Goal: Contribute content

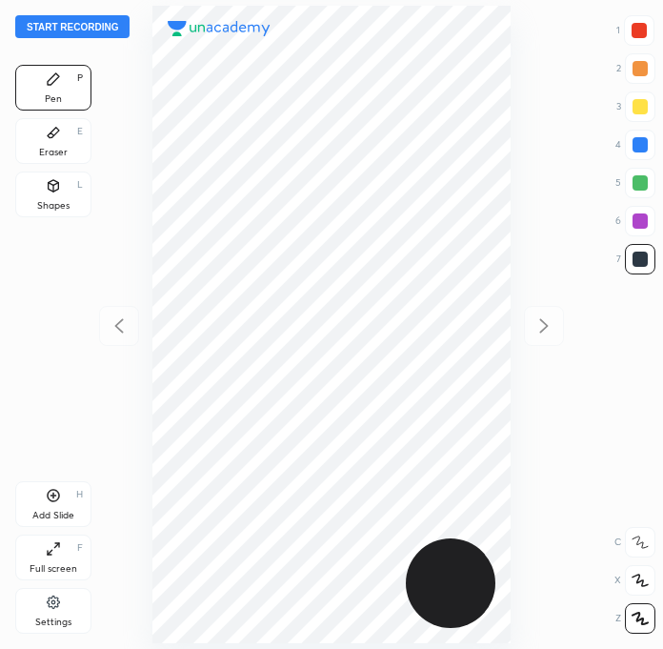
scroll to position [648, 358]
click at [87, 31] on button "Start recording" at bounding box center [72, 26] width 114 height 23
click at [86, 25] on button "End recording" at bounding box center [68, 26] width 106 height 23
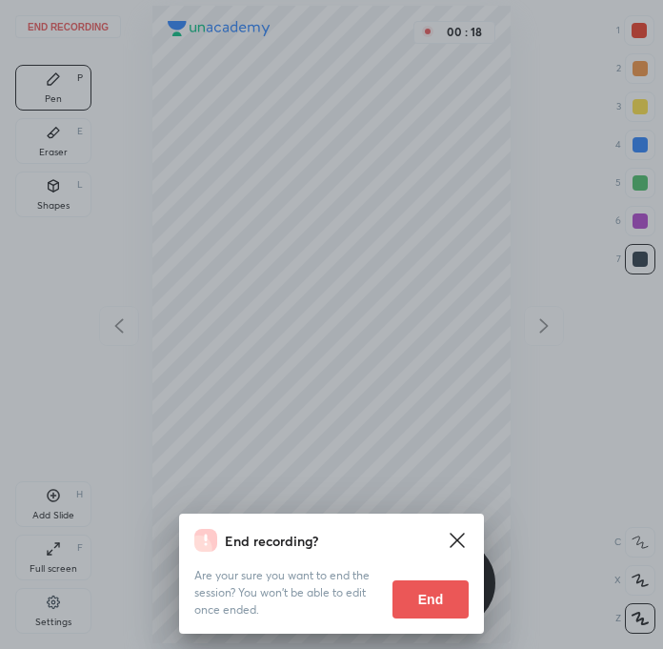
click at [457, 535] on icon at bounding box center [457, 540] width 23 height 23
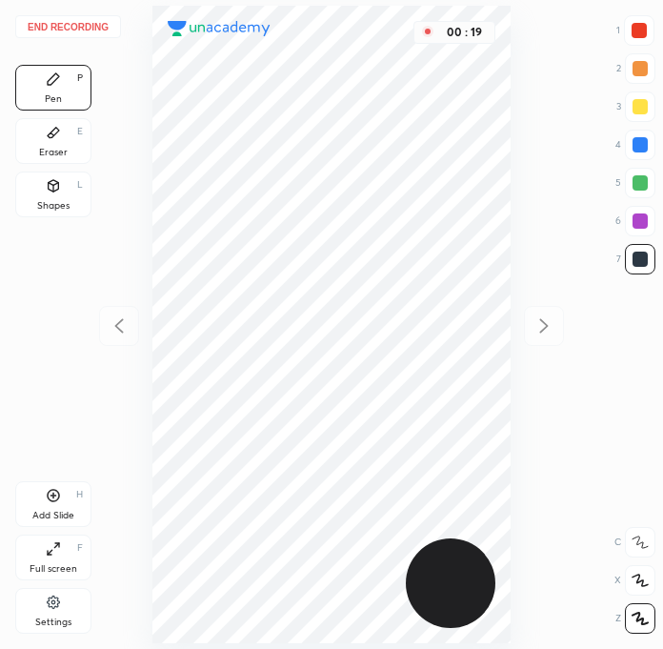
click at [61, 15] on button "End recording" at bounding box center [68, 26] width 106 height 23
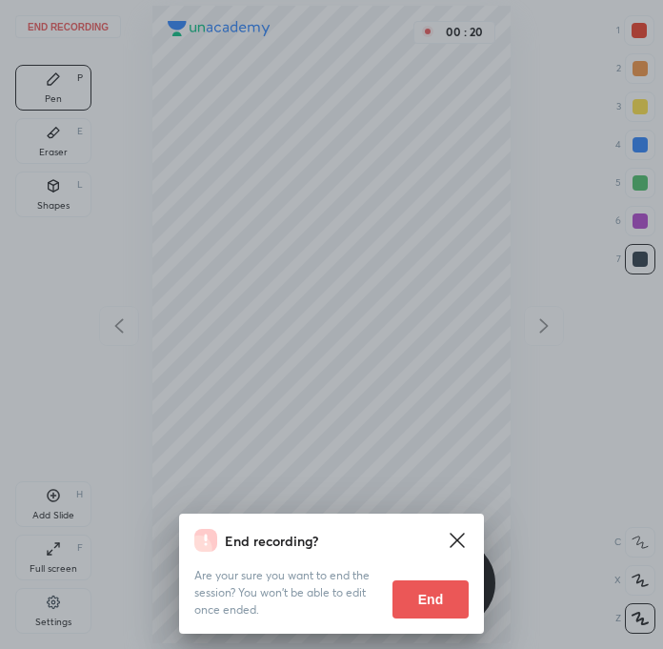
click at [422, 604] on button "End" at bounding box center [430, 599] width 76 height 38
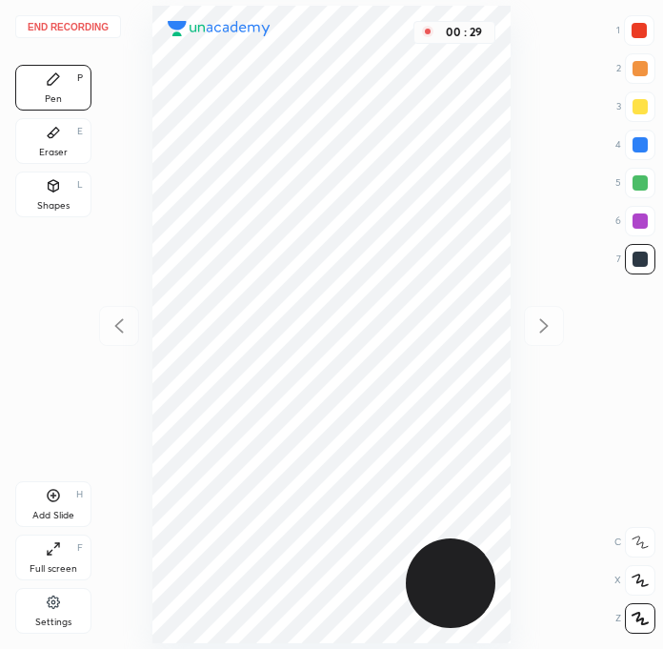
click at [41, 17] on button "End recording" at bounding box center [68, 26] width 106 height 23
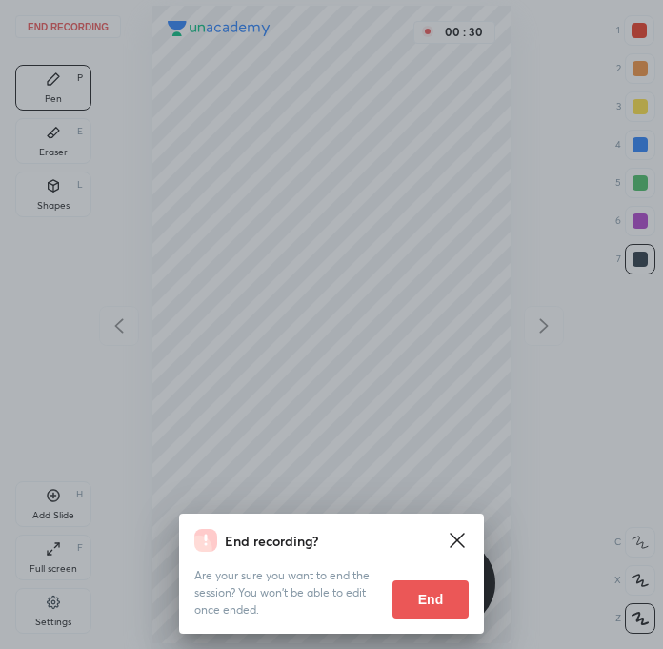
click at [445, 597] on button "End" at bounding box center [430, 599] width 76 height 38
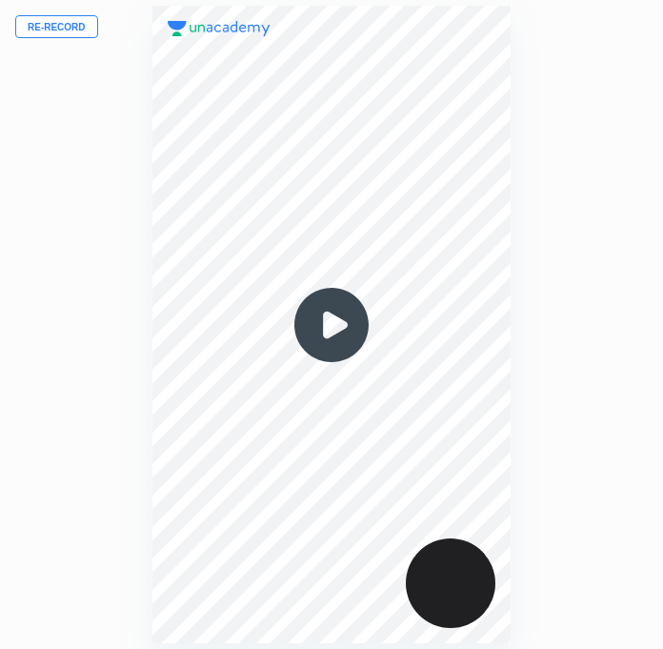
click at [68, 28] on button "Re-record" at bounding box center [56, 26] width 83 height 23
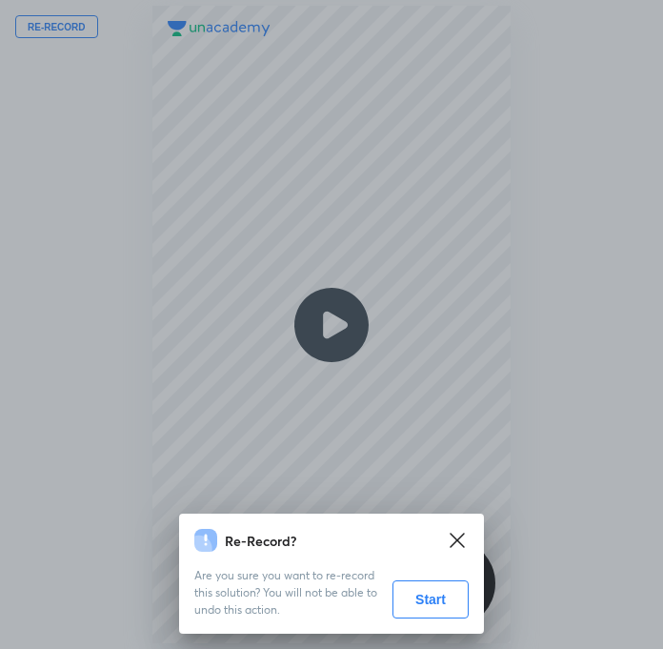
click at [433, 612] on button "Start" at bounding box center [430, 599] width 76 height 38
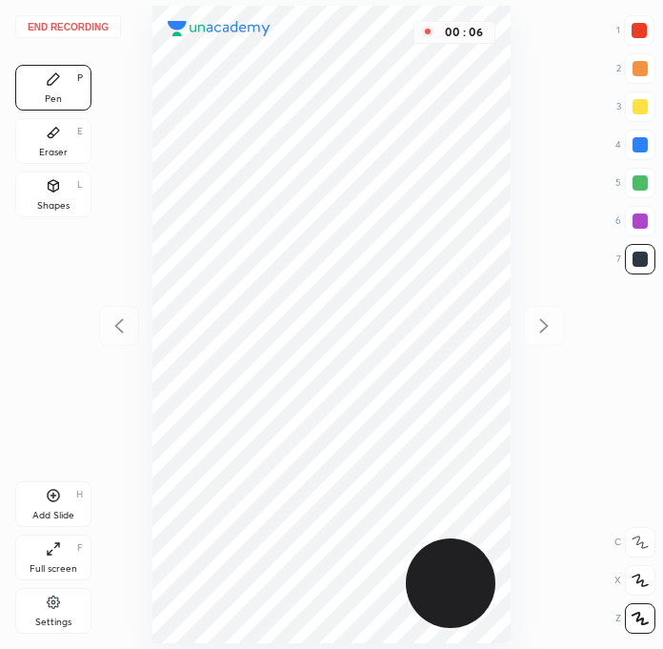
click at [634, 30] on div at bounding box center [638, 30] width 15 height 15
click at [638, 263] on div at bounding box center [639, 258] width 15 height 15
click at [59, 502] on icon at bounding box center [53, 495] width 15 height 15
click at [638, 211] on div at bounding box center [640, 221] width 30 height 30
click at [639, 258] on div at bounding box center [639, 258] width 15 height 15
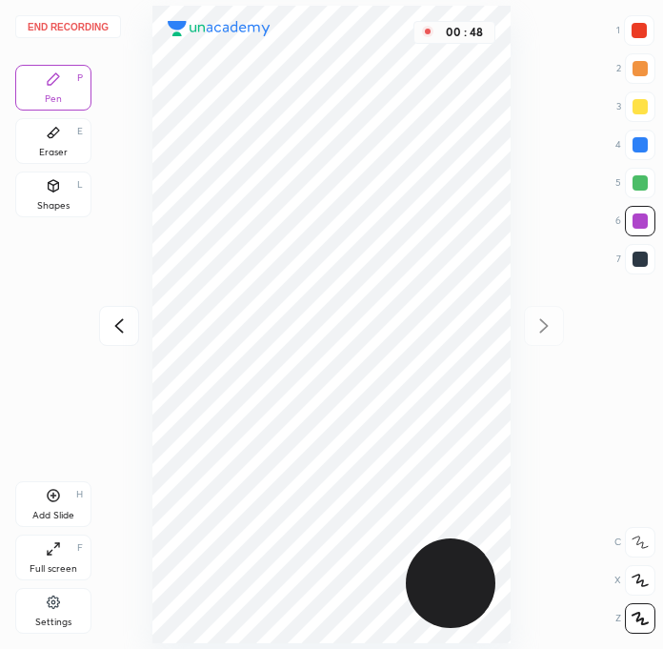
click at [659, 492] on div "End recording 1 2 3 4 5 6 7 R O A L C X Z Erase all C X Z Pen P Eraser E Shapes…" at bounding box center [331, 324] width 663 height 649
click at [642, 220] on div at bounding box center [639, 220] width 15 height 15
click at [632, 270] on div at bounding box center [640, 259] width 30 height 30
click at [633, 148] on div at bounding box center [639, 144] width 15 height 15
click at [637, 263] on div at bounding box center [639, 258] width 15 height 15
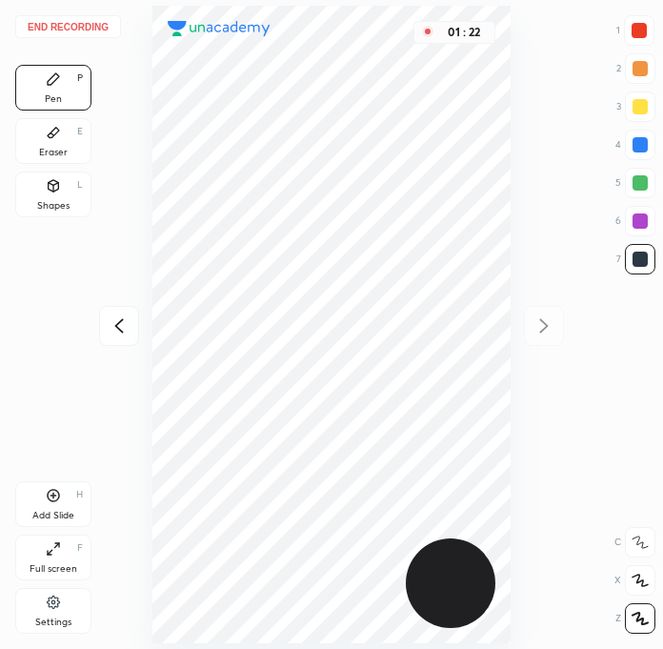
click at [643, 141] on div at bounding box center [639, 144] width 15 height 15
click at [644, 213] on div at bounding box center [639, 220] width 15 height 15
click at [536, 324] on div "End recording 1 2 3 4 5 6 7 R O A L C X Z Erase all C X Z Pen P Eraser E Shapes…" at bounding box center [331, 324] width 663 height 649
click at [124, 334] on icon at bounding box center [119, 325] width 23 height 23
click at [636, 263] on div at bounding box center [639, 258] width 15 height 15
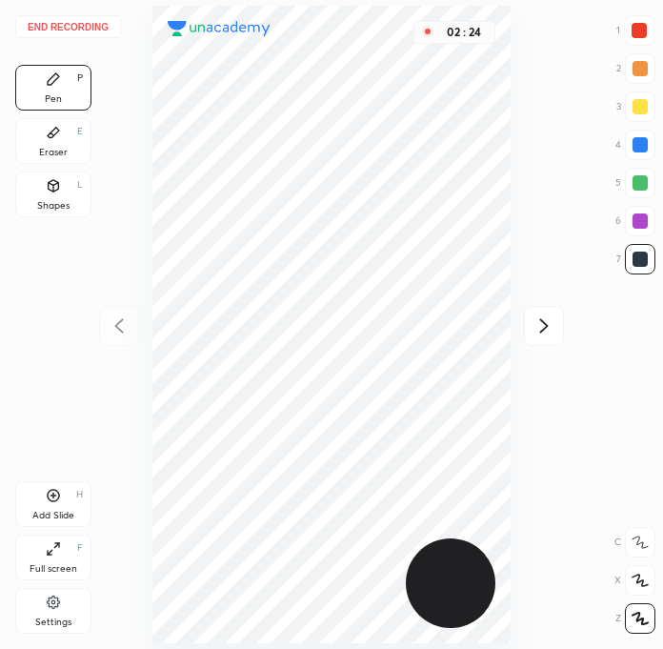
click at [643, 212] on div at bounding box center [640, 221] width 30 height 30
click at [71, 135] on div "Eraser E" at bounding box center [53, 141] width 76 height 46
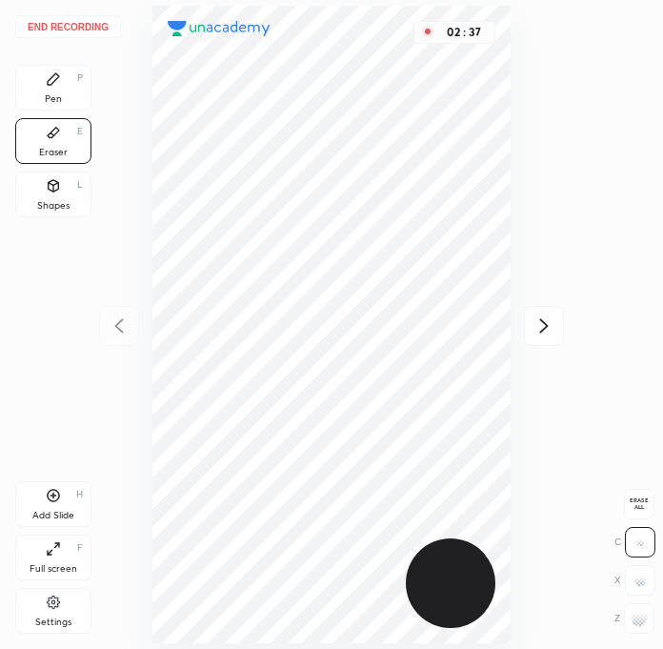
click at [57, 73] on icon at bounding box center [53, 78] width 15 height 15
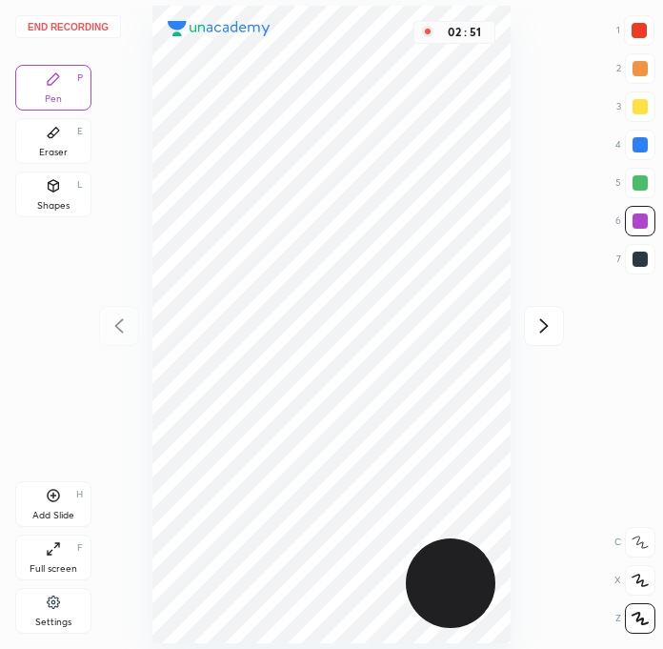
click at [641, 263] on div at bounding box center [639, 258] width 15 height 15
click at [637, 169] on div at bounding box center [640, 183] width 30 height 30
click at [52, 510] on div "Add Slide" at bounding box center [53, 515] width 42 height 10
click at [631, 22] on div at bounding box center [639, 30] width 30 height 30
click at [642, 260] on div at bounding box center [639, 258] width 15 height 15
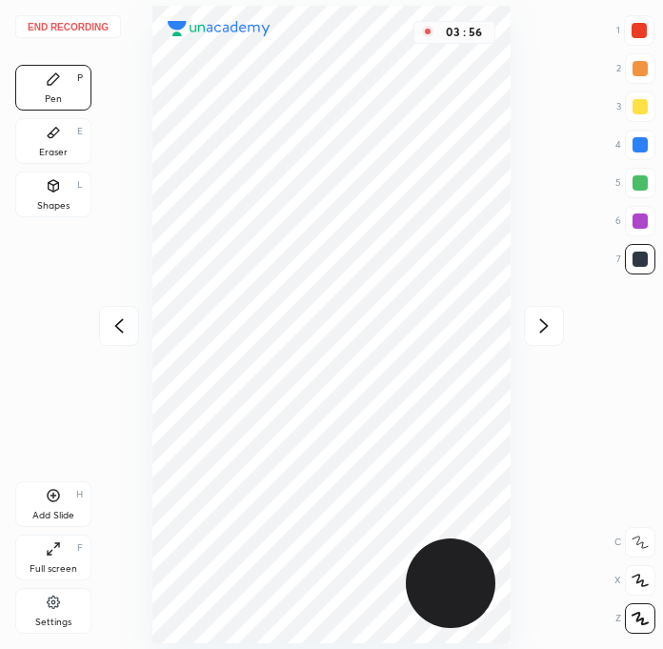
click at [627, 228] on div at bounding box center [640, 221] width 30 height 30
click at [640, 258] on div at bounding box center [639, 258] width 15 height 15
click at [639, 260] on div at bounding box center [639, 258] width 15 height 15
click at [638, 227] on div at bounding box center [639, 220] width 15 height 15
click at [634, 259] on div at bounding box center [639, 258] width 15 height 15
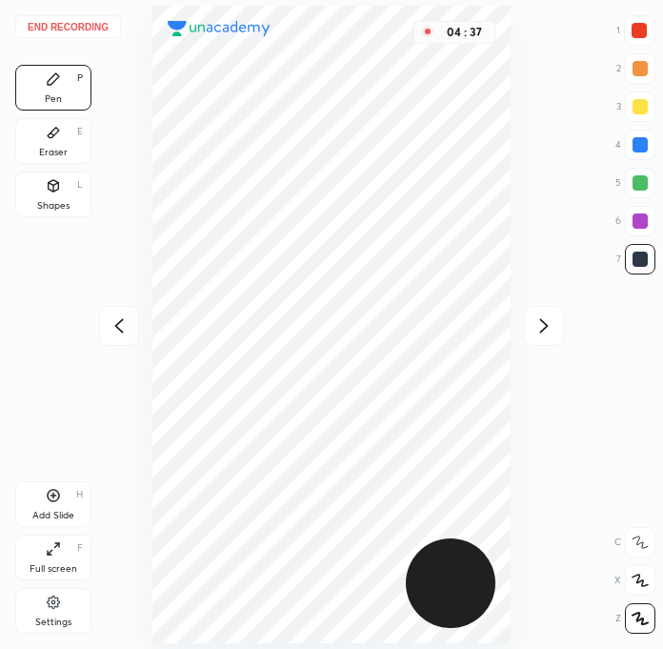
click at [637, 219] on div at bounding box center [639, 220] width 15 height 15
click at [647, 262] on div at bounding box center [639, 258] width 15 height 15
click at [630, 221] on div at bounding box center [640, 221] width 30 height 30
click at [639, 257] on div at bounding box center [639, 258] width 15 height 15
click at [638, 225] on div at bounding box center [639, 220] width 15 height 15
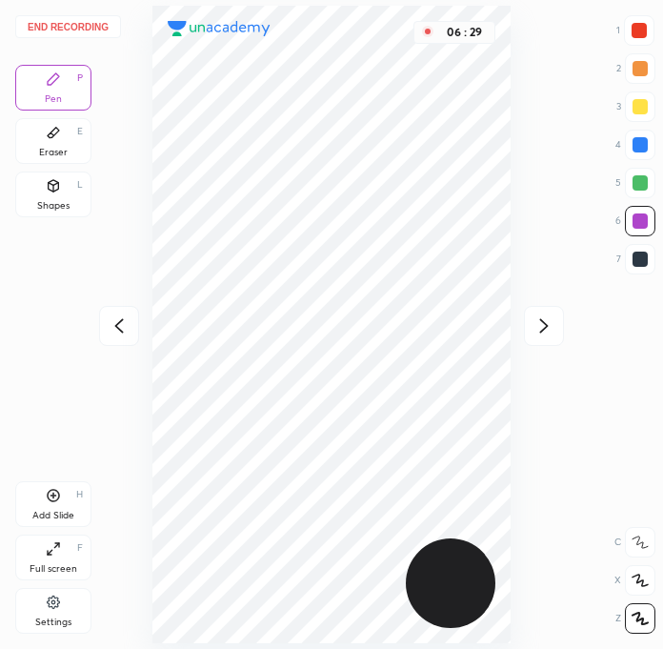
click at [632, 262] on div at bounding box center [639, 258] width 15 height 15
click at [629, 184] on div at bounding box center [640, 183] width 30 height 30
click at [68, 505] on div "Add Slide H" at bounding box center [53, 504] width 76 height 46
click at [625, 258] on div at bounding box center [640, 259] width 30 height 30
click at [625, 20] on div at bounding box center [639, 30] width 30 height 30
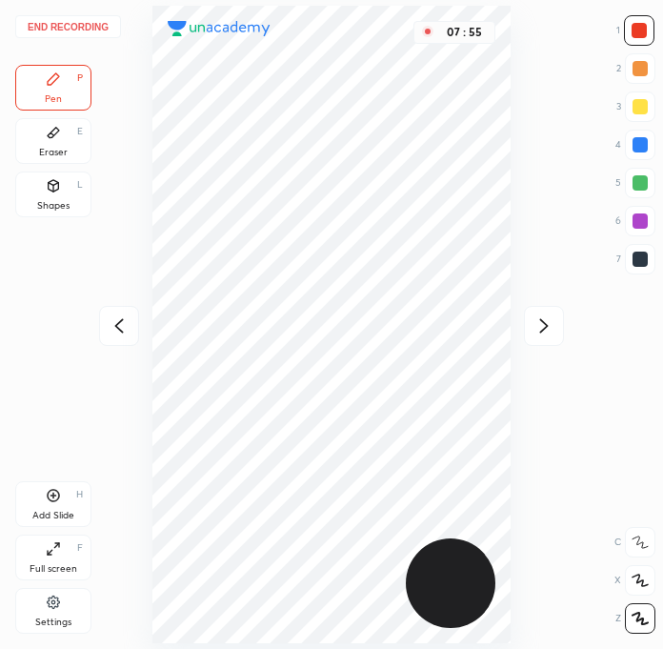
click at [636, 35] on div at bounding box center [638, 30] width 15 height 15
click at [128, 321] on icon at bounding box center [119, 325] width 23 height 23
click at [555, 330] on div at bounding box center [544, 326] width 40 height 40
click at [126, 332] on icon at bounding box center [119, 325] width 23 height 23
click at [129, 328] on icon at bounding box center [119, 325] width 23 height 23
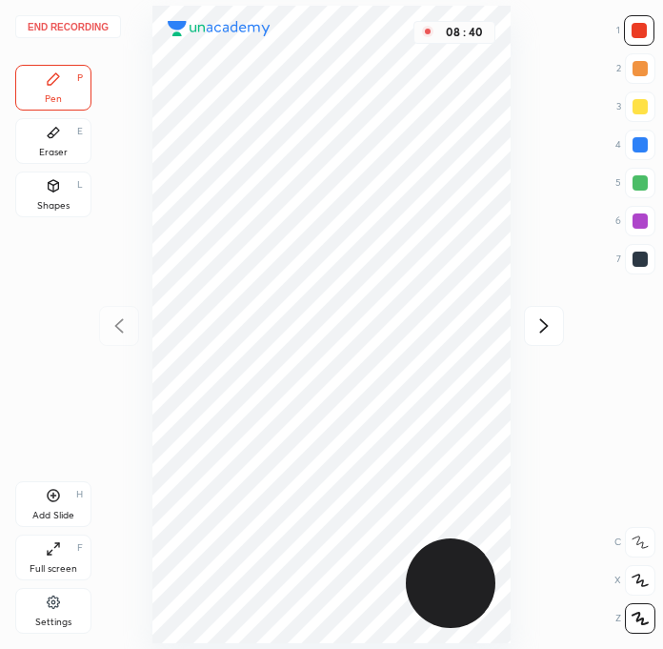
click at [111, 324] on div "End recording 1 2 3 4 5 6 7 R O A L C X Z Erase all C X Z Pen P Eraser E Shapes…" at bounding box center [331, 324] width 663 height 649
click at [63, 17] on button "End recording" at bounding box center [68, 26] width 106 height 23
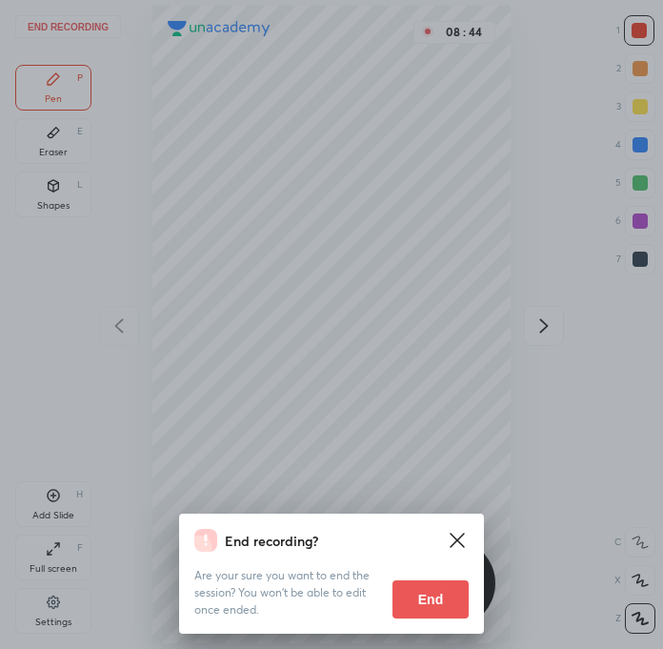
click at [434, 595] on button "End" at bounding box center [430, 599] width 76 height 38
